Goal: Obtain resource: Download file/media

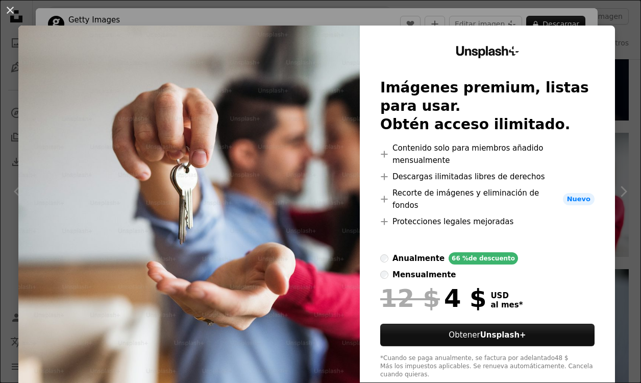
scroll to position [1, 0]
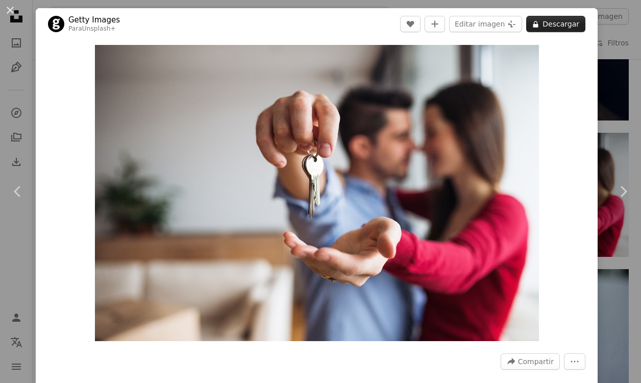
click at [568, 27] on button "A lock Descargar" at bounding box center [555, 24] width 59 height 16
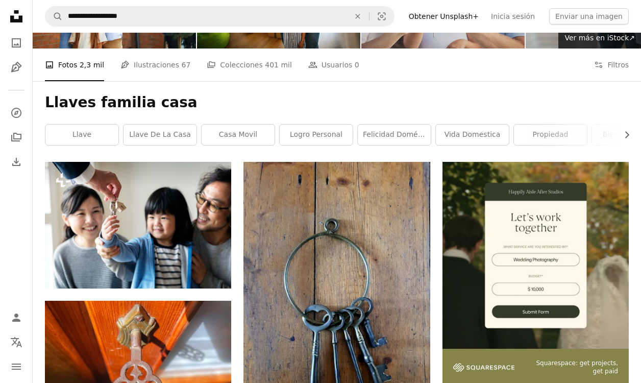
scroll to position [94, 0]
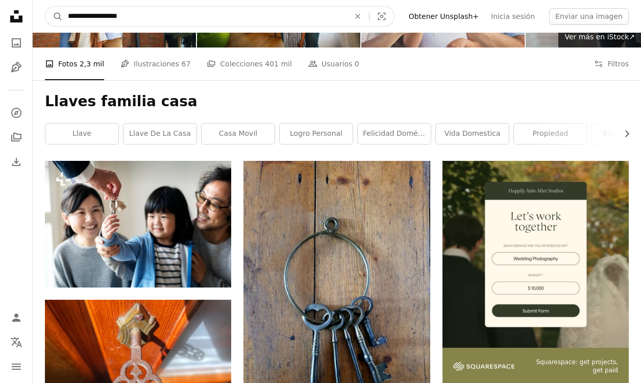
click at [167, 18] on input "**********" at bounding box center [205, 16] width 284 height 19
